Goal: Transaction & Acquisition: Purchase product/service

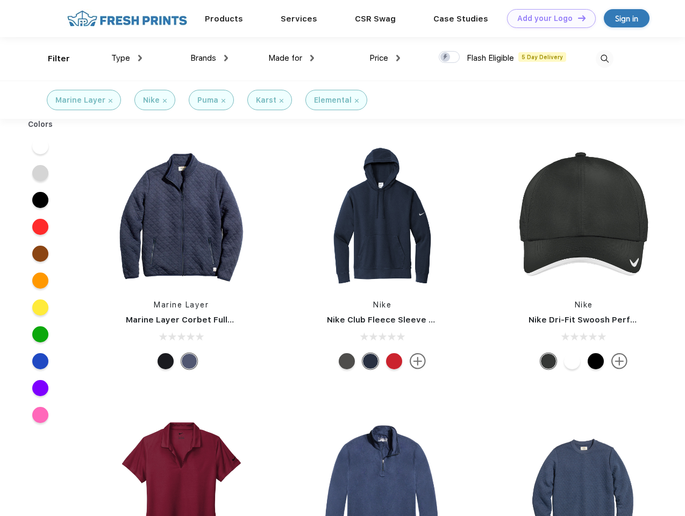
click at [548, 18] on link "Add your Logo Design Tool" at bounding box center [551, 18] width 89 height 19
click at [0, 0] on div "Design Tool" at bounding box center [0, 0] width 0 height 0
click at [577, 18] on link "Add your Logo Design Tool" at bounding box center [551, 18] width 89 height 19
click at [52, 59] on div "Filter" at bounding box center [59, 59] width 22 height 12
click at [127, 58] on span "Type" at bounding box center [120, 58] width 19 height 10
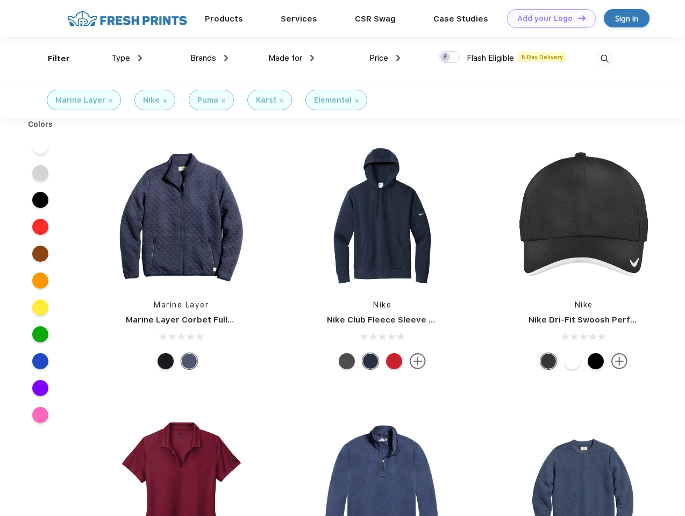
click at [209, 58] on span "Brands" at bounding box center [203, 58] width 26 height 10
click at [292, 58] on span "Made for" at bounding box center [285, 58] width 34 height 10
click at [385, 58] on span "Price" at bounding box center [379, 58] width 19 height 10
click at [450, 58] on div at bounding box center [449, 57] width 21 height 12
click at [446, 58] on input "checkbox" at bounding box center [442, 54] width 7 height 7
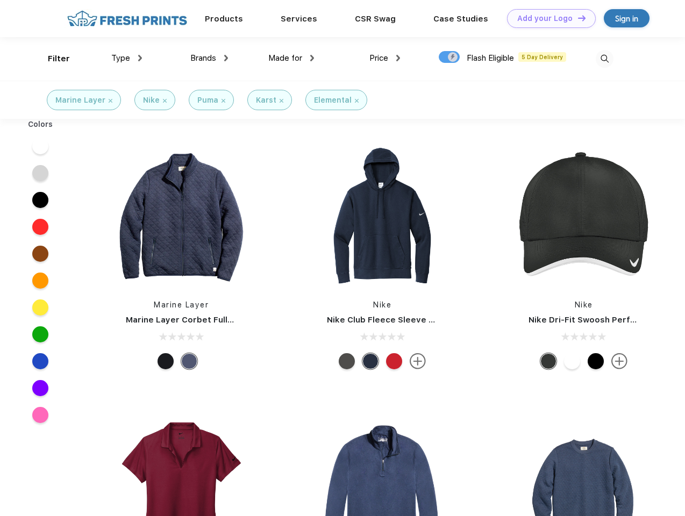
click at [605, 59] on img at bounding box center [605, 59] width 18 height 18
